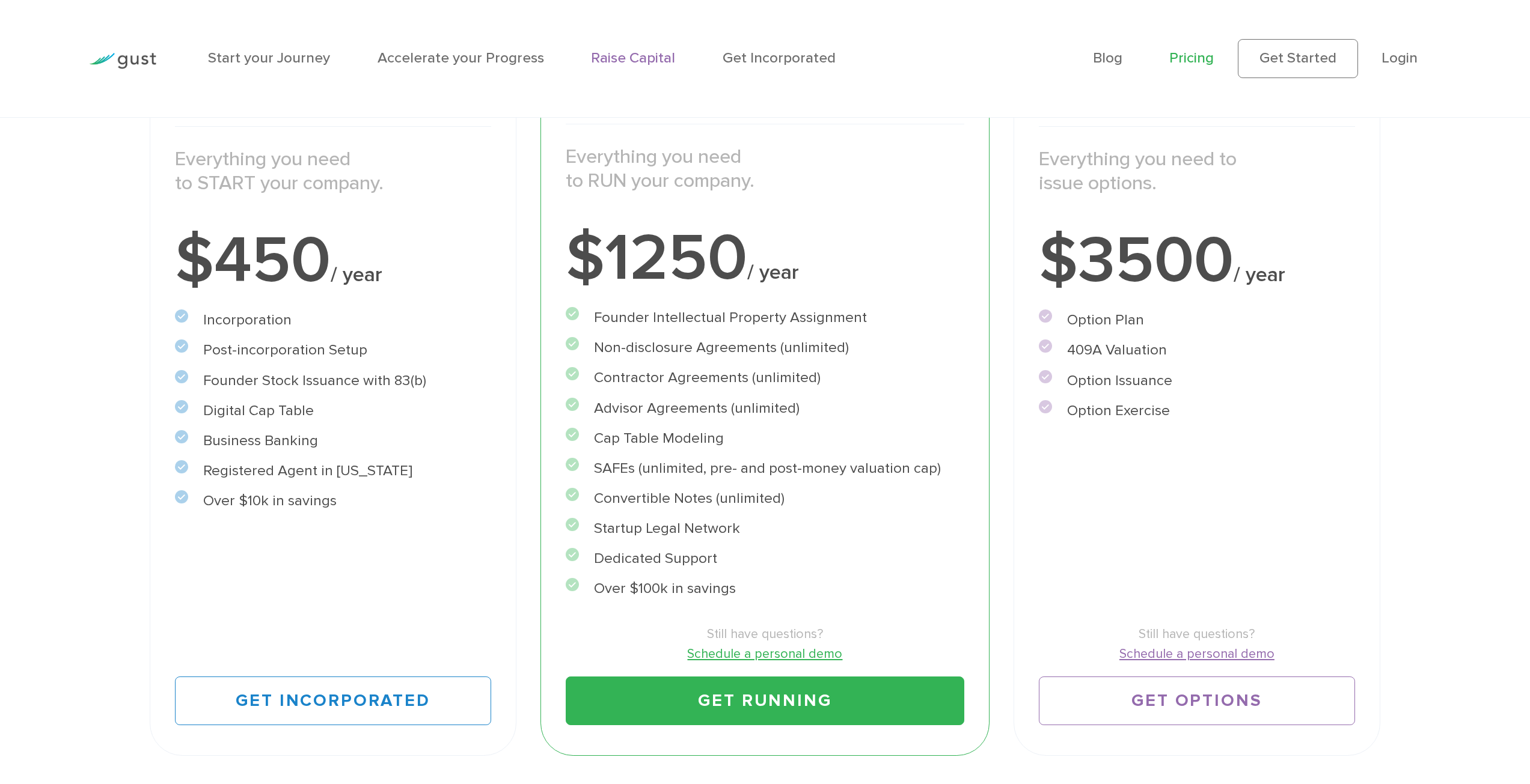
click at [611, 62] on link "Raise Capital" at bounding box center [633, 57] width 84 height 17
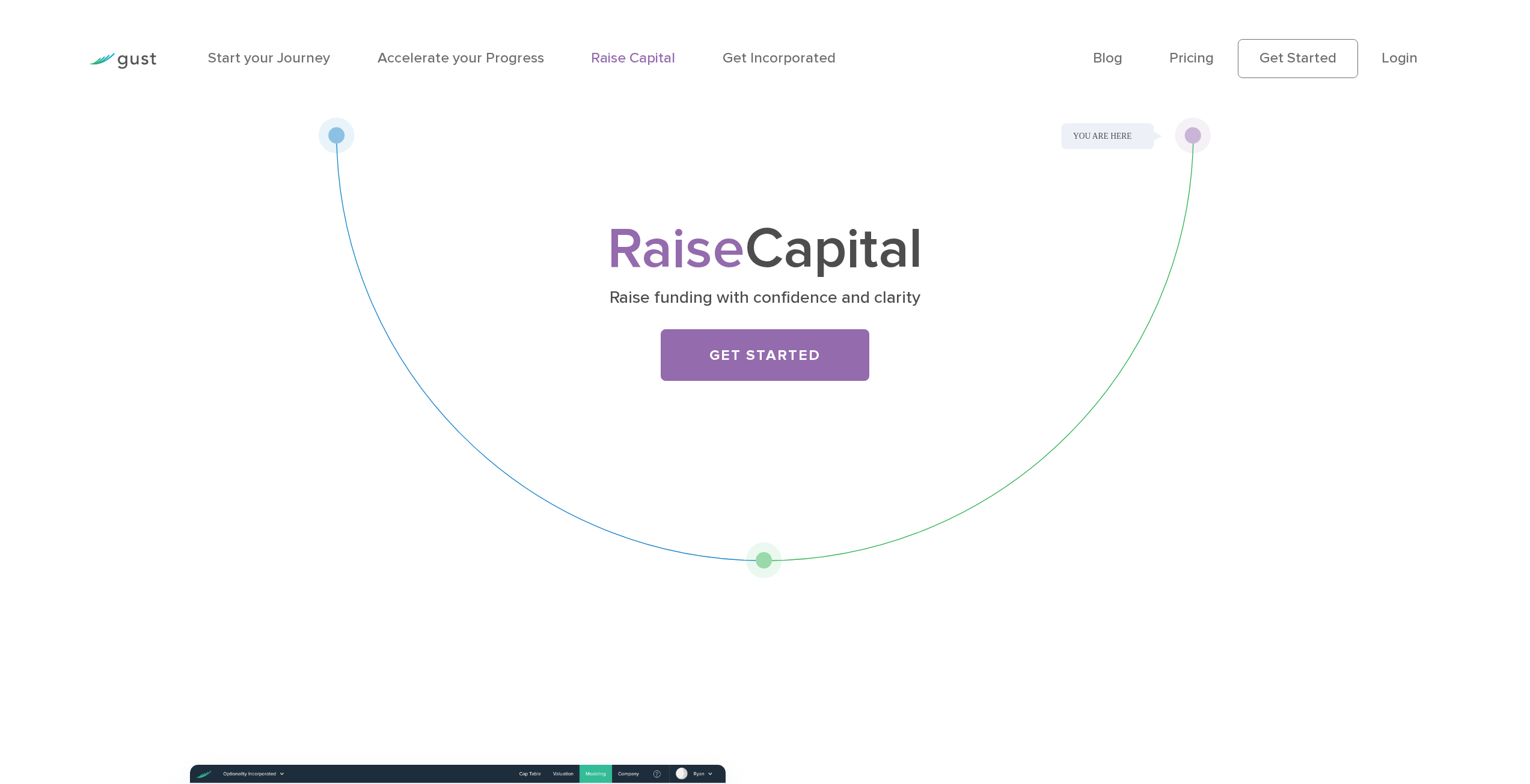
drag, startPoint x: 1191, startPoint y: 136, endPoint x: 1066, endPoint y: 165, distance: 128.3
click at [1072, 163] on div "Raise Capital Raise funding with confidence and clarity Get Started" at bounding box center [764, 347] width 893 height 461
click at [768, 365] on link "Get Started" at bounding box center [765, 355] width 209 height 52
click at [144, 64] on img at bounding box center [123, 60] width 67 height 16
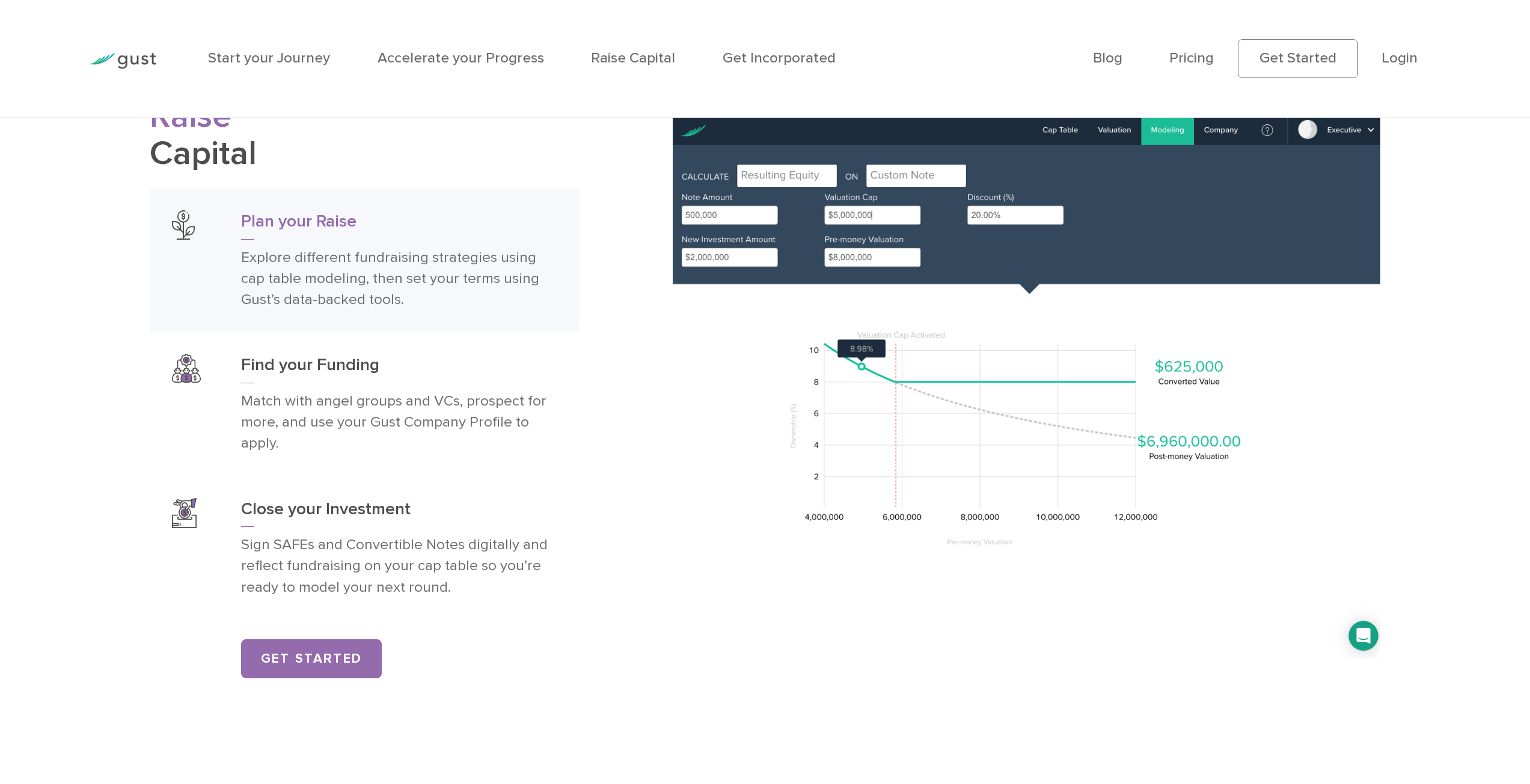
scroll to position [2523, 0]
